Goal: Entertainment & Leisure: Browse casually

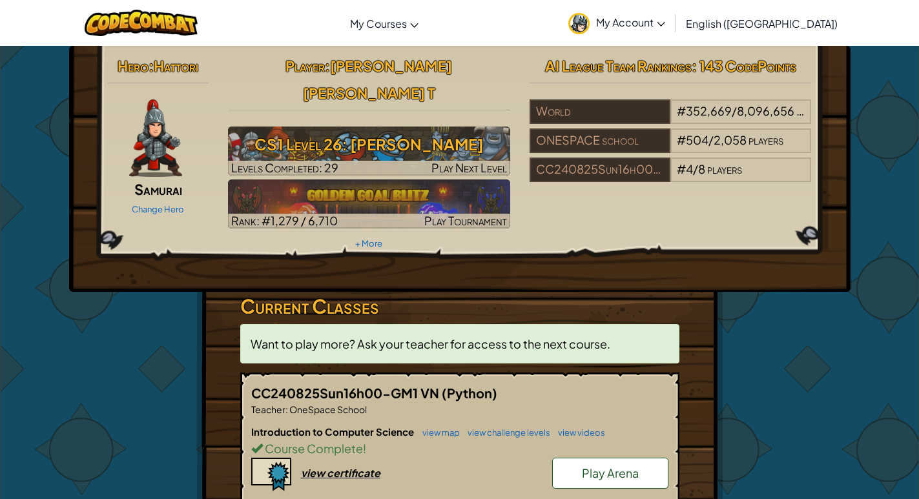
click at [616, 465] on span "Play Arena" at bounding box center [610, 472] width 57 height 15
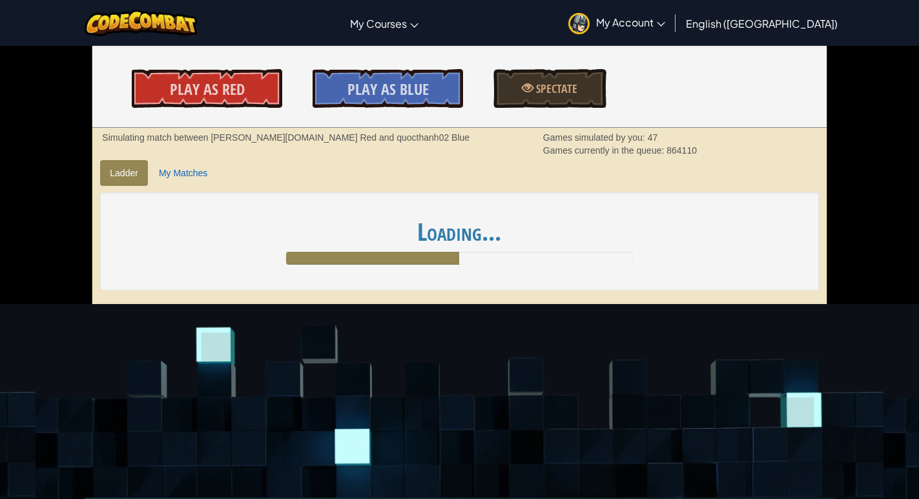
scroll to position [238, 0]
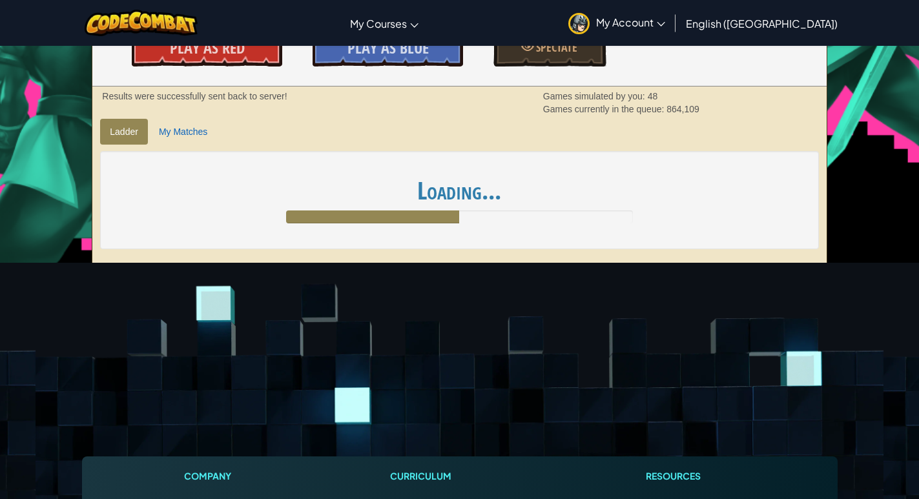
click at [757, 134] on ul "Ladder My Matches" at bounding box center [459, 132] width 718 height 26
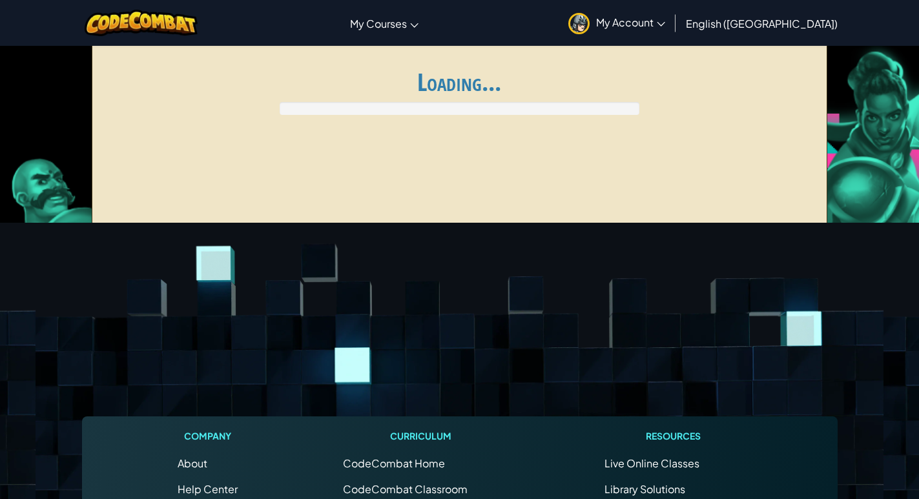
scroll to position [238, 0]
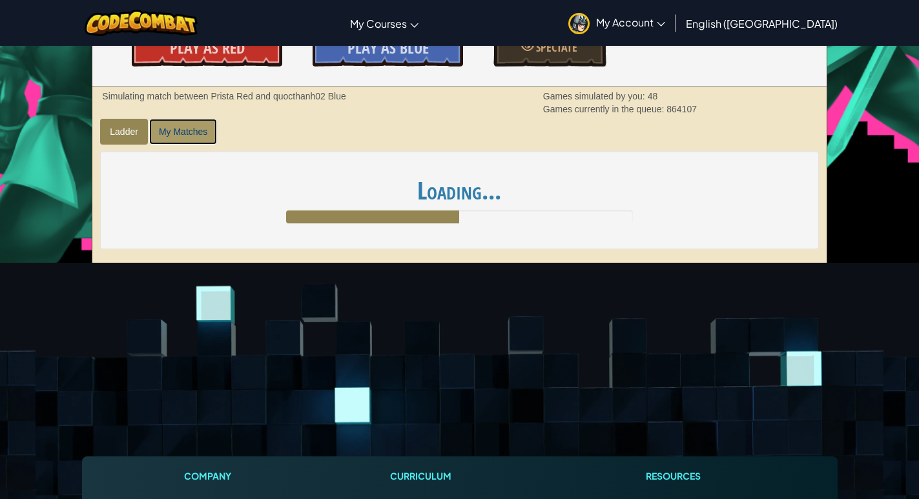
click at [158, 127] on link "My Matches" at bounding box center [183, 132] width 68 height 26
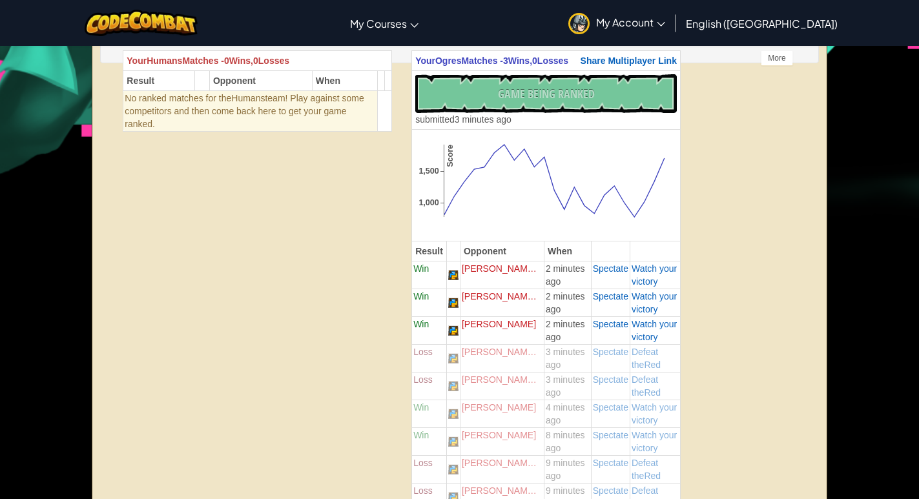
scroll to position [0, 0]
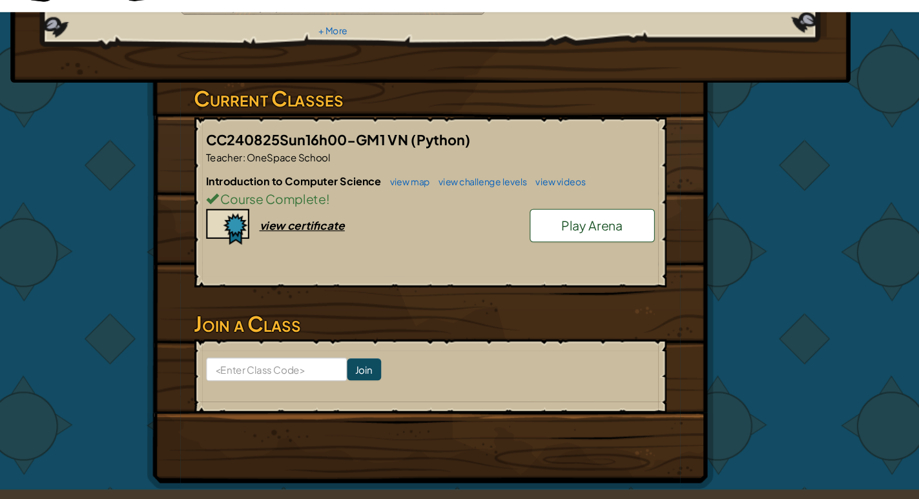
scroll to position [192, 0]
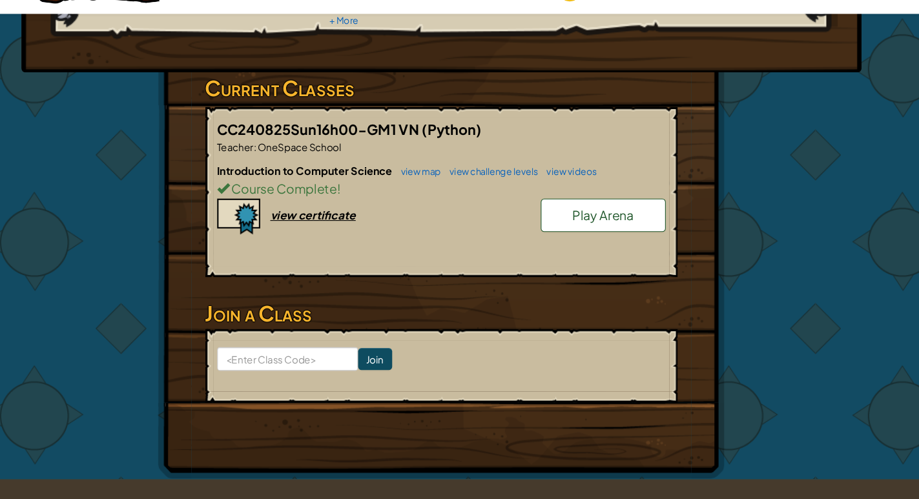
click at [608, 225] on span "Play Arena" at bounding box center [610, 232] width 57 height 15
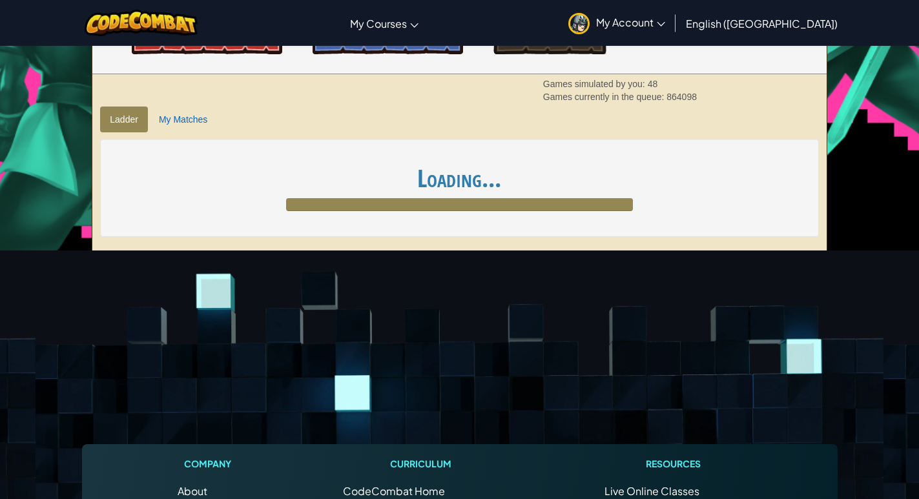
scroll to position [252, 0]
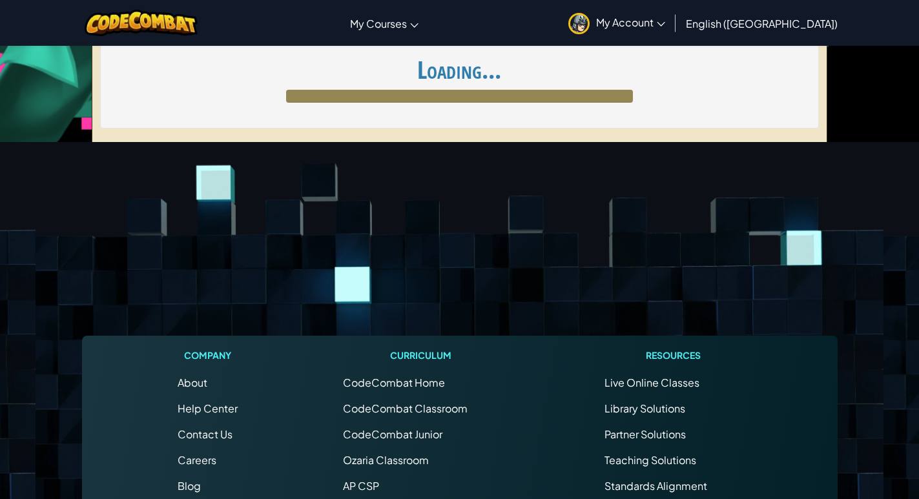
scroll to position [395, 0]
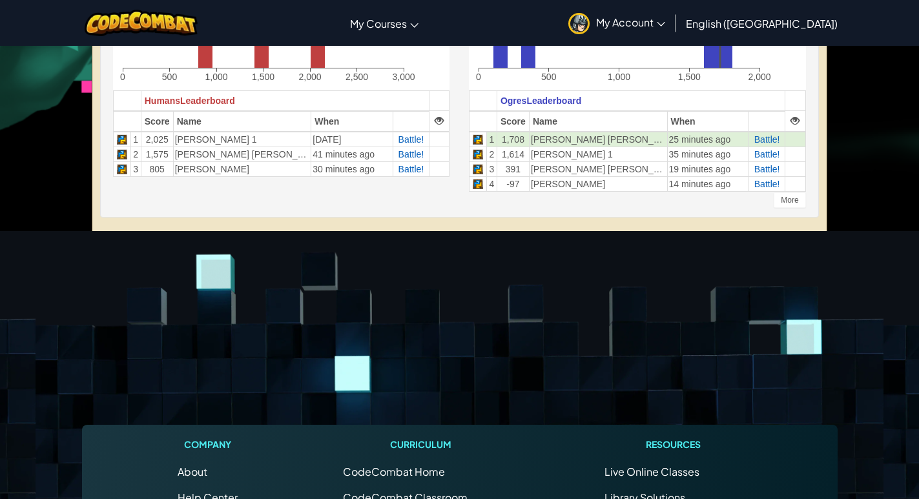
scroll to position [395, 0]
